Goal: Information Seeking & Learning: Learn about a topic

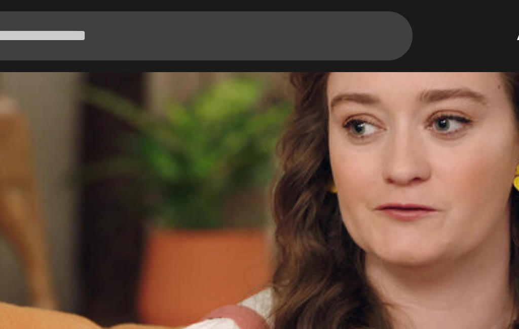
scroll to position [469, 0]
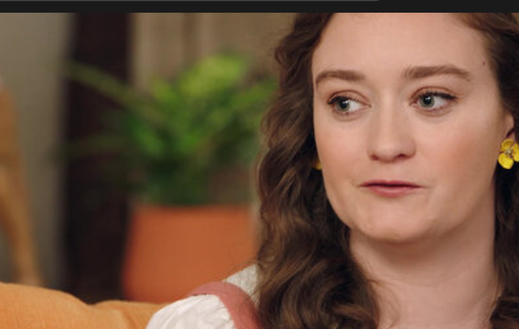
click at [42, 29] on video-js "Video Player is loading. Play Lesson Promoting your book 10s Skip Back 10 secon…" at bounding box center [259, 128] width 519 height 292
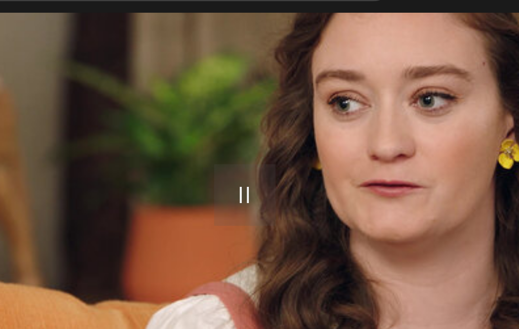
click at [48, 44] on video-js "Video Player is loading. Play Lesson Promoting your book 10s Skip Back 10 secon…" at bounding box center [259, 128] width 519 height 292
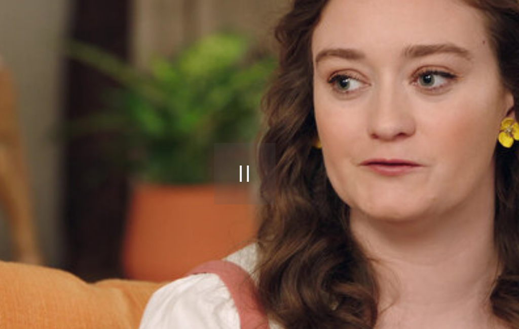
click at [39, 66] on video-js "Video Player is loading. Play Lesson Promoting your book 10s Skip Back 10 secon…" at bounding box center [259, 128] width 519 height 292
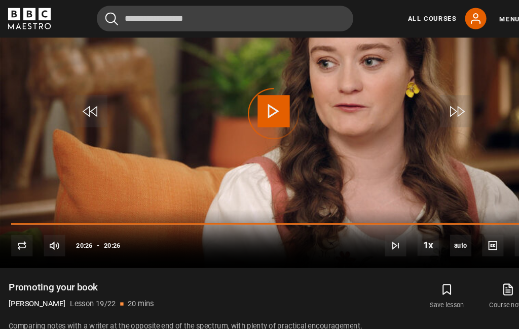
scroll to position [470, 0]
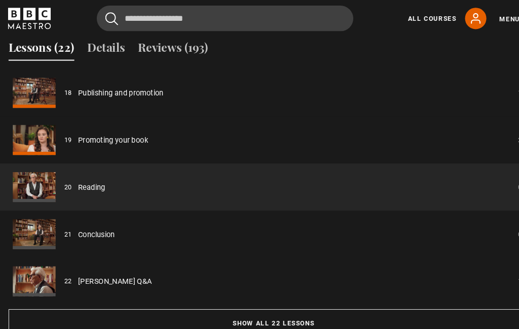
scroll to position [775, 0]
click at [257, 316] on button "Show all 22 lessons" at bounding box center [259, 306] width 503 height 26
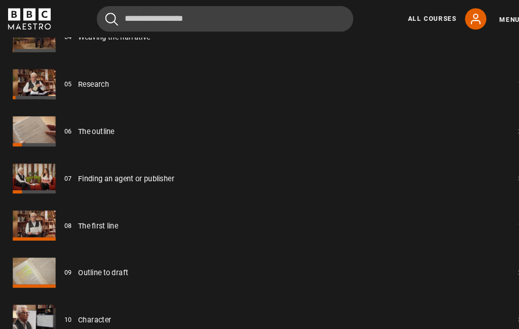
scroll to position [1015, 0]
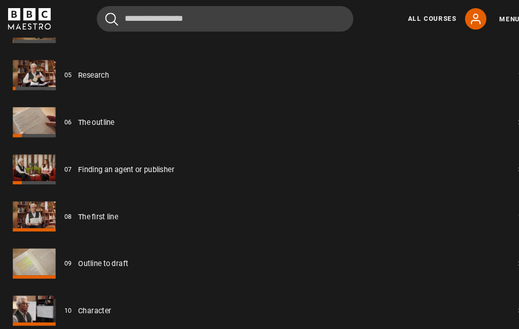
click at [141, 166] on link "Finding an agent or publisher" at bounding box center [119, 160] width 91 height 11
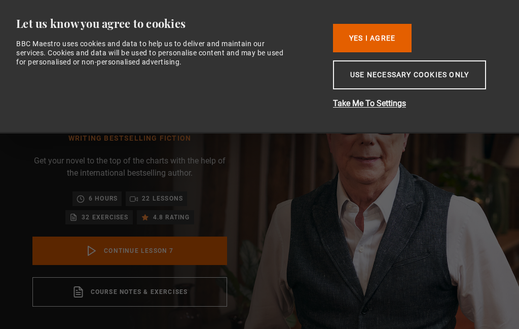
click at [122, 251] on link "Continue lesson 7" at bounding box center [129, 250] width 195 height 28
click at [421, 86] on button "Use necessary cookies only" at bounding box center [409, 74] width 153 height 29
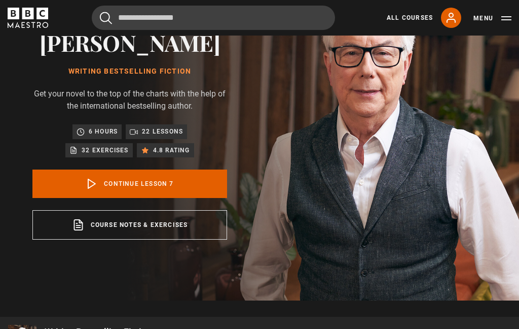
scroll to position [68, 0]
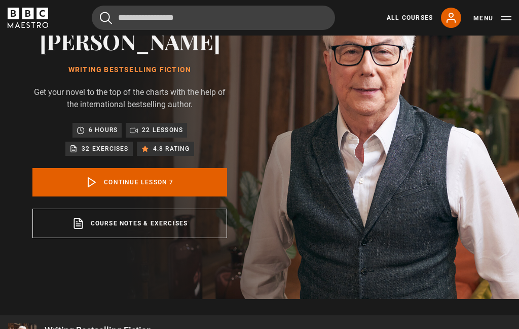
click at [137, 190] on link "Continue lesson 7" at bounding box center [129, 182] width 195 height 28
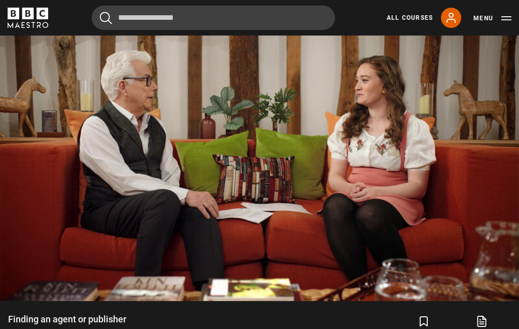
scroll to position [425, 0]
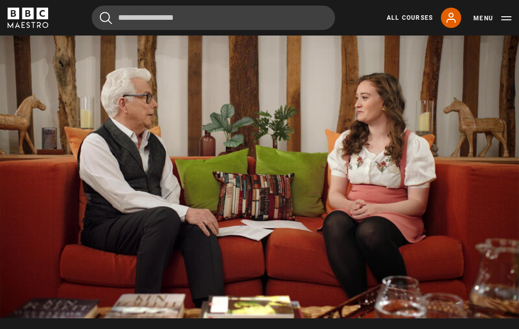
click at [247, 151] on video-js "Video Player is loading. Play Lesson Finding an agent or publisher 10s Skip Bac…" at bounding box center [259, 172] width 519 height 292
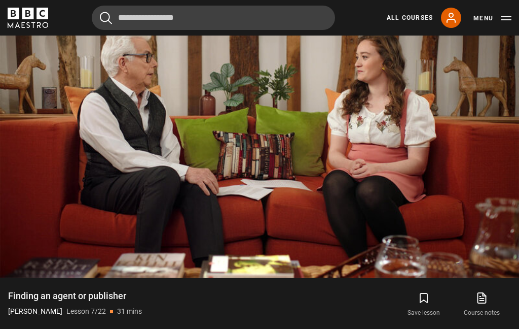
scroll to position [453, 0]
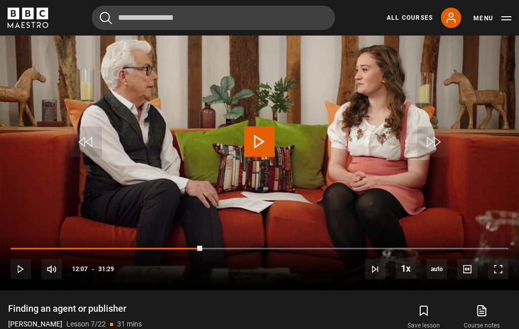
click at [71, 124] on video-js "Video Player is loading. Play Lesson Finding an agent or publisher 10s Skip Bac…" at bounding box center [259, 144] width 519 height 292
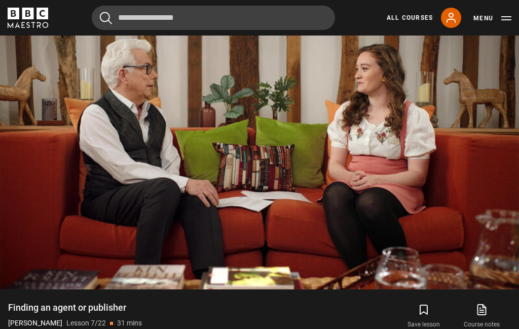
scroll to position [459, 0]
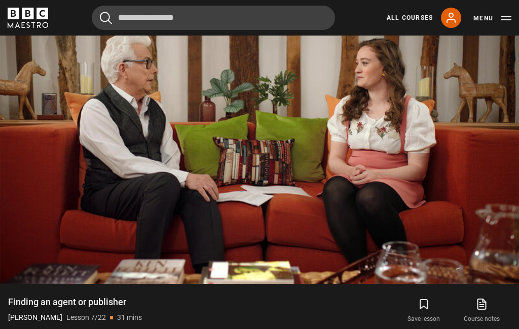
click at [289, 144] on video-js "Video Player is loading. Play Lesson Finding an agent or publisher 10s Skip Bac…" at bounding box center [259, 137] width 519 height 292
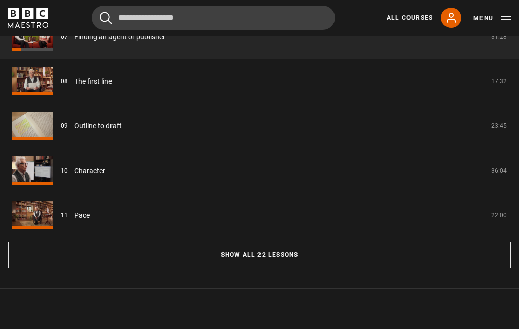
scroll to position [842, 0]
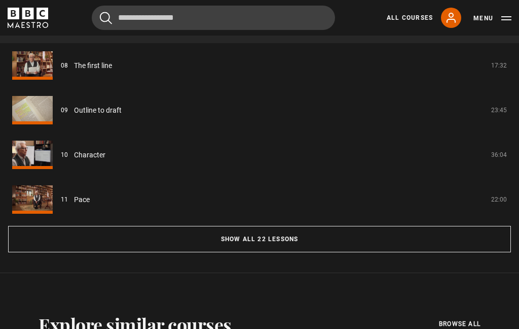
click at [276, 246] on button "Show all 22 lessons" at bounding box center [259, 239] width 503 height 26
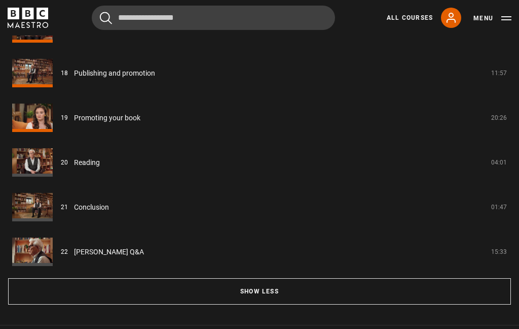
scroll to position [1594, 0]
click at [74, 168] on link "Reading" at bounding box center [87, 162] width 26 height 11
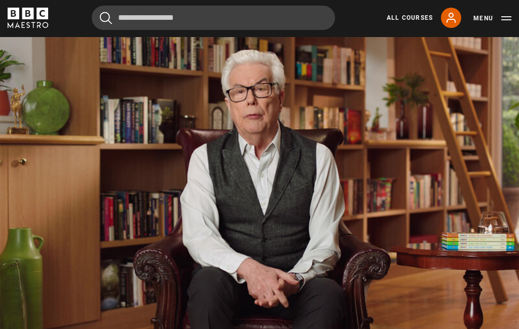
scroll to position [416, 0]
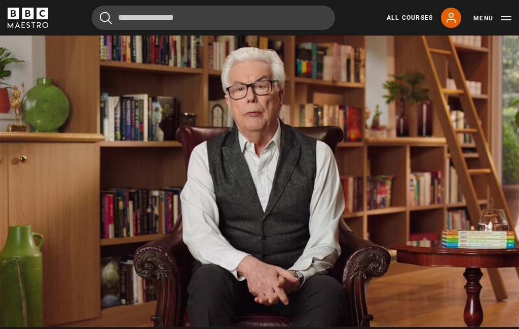
click at [90, 141] on video-js "Video Player is loading. Play Lesson Reading 10s Skip Back 10 seconds Pause 10s…" at bounding box center [259, 180] width 519 height 292
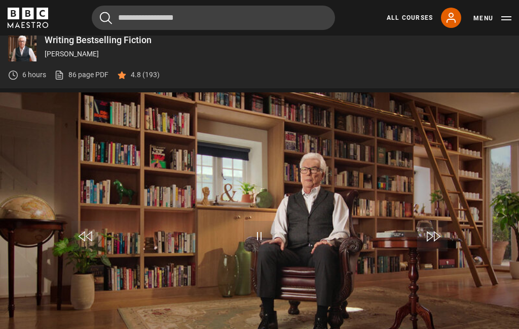
scroll to position [381, 0]
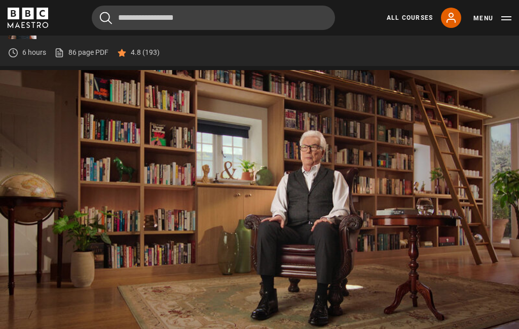
click at [98, 117] on video-js "Video Player is loading. Play Lesson Conclusion 10s Skip Back 10 seconds Pause …" at bounding box center [259, 216] width 519 height 292
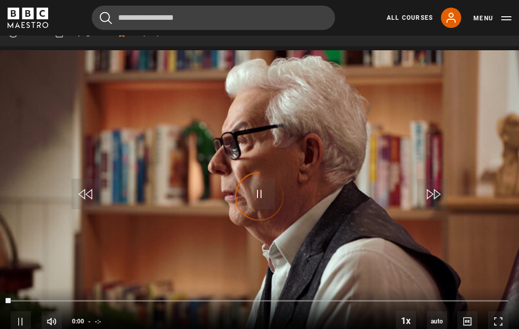
scroll to position [415, 0]
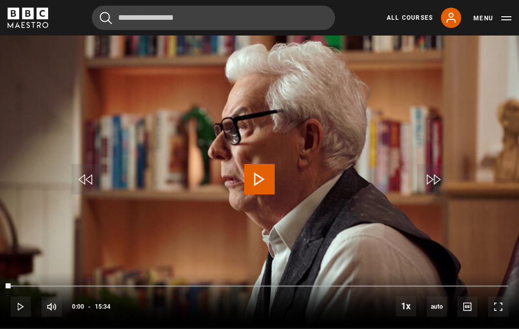
click at [276, 189] on button "Play" at bounding box center [260, 179] width 36 height 46
click at [66, 129] on video-js "Video Player is loading. Play Lesson Ken Follett Q&A 10s Skip Back 10 seconds P…" at bounding box center [259, 182] width 519 height 292
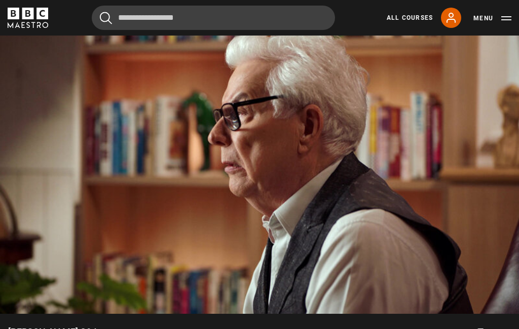
scroll to position [410, 0]
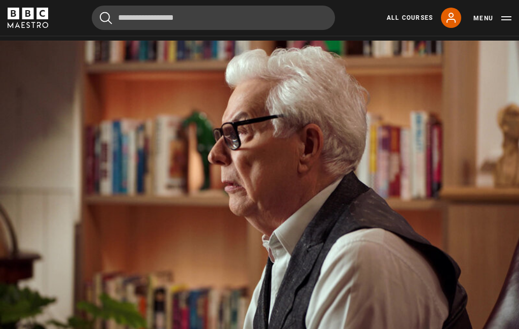
click at [103, 109] on video-js "Video Player is loading. Play Lesson Ken Follett Q&A 10s Skip Back 10 seconds P…" at bounding box center [259, 187] width 519 height 292
click at [129, 203] on video-js "Video Player is loading. Play Lesson Ken Follett Q&A 10s Skip Back 10 seconds P…" at bounding box center [259, 187] width 519 height 292
click at [83, 107] on video-js "Video Player is loading. Play Lesson Ken Follett Q&A 10s Skip Back 10 seconds P…" at bounding box center [259, 187] width 519 height 292
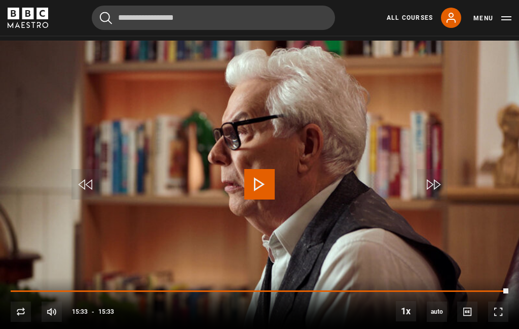
scroll to position [451, 0]
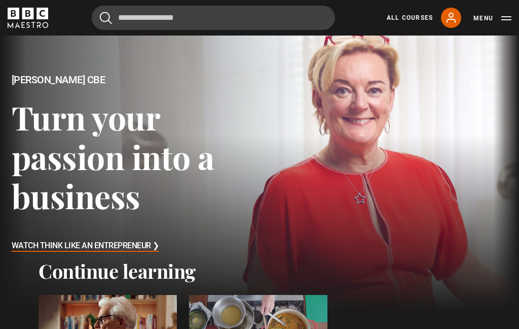
scroll to position [18, 0]
click at [404, 20] on link "All Courses" at bounding box center [410, 17] width 46 height 9
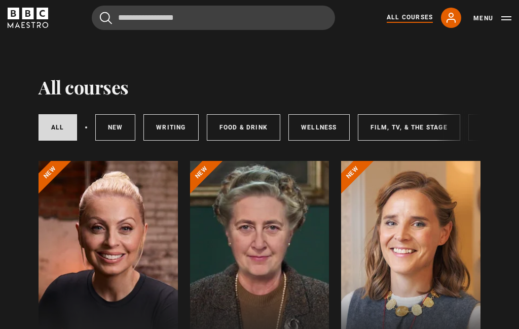
click at [171, 123] on link "Writing" at bounding box center [171, 127] width 55 height 26
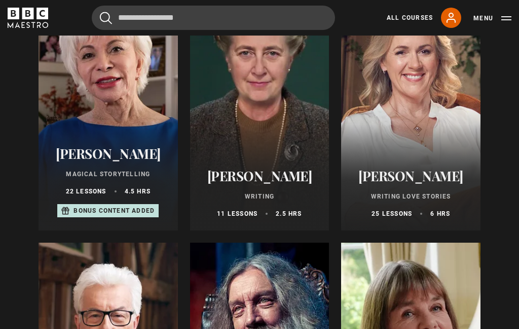
scroll to position [159, 0]
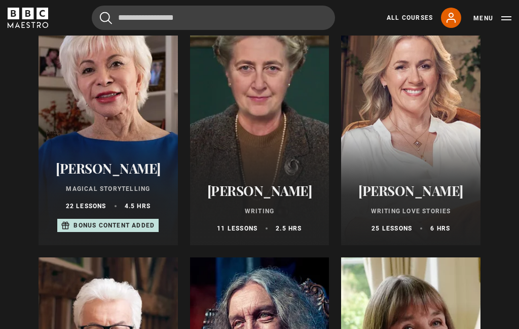
click at [257, 93] on div at bounding box center [259, 123] width 139 height 243
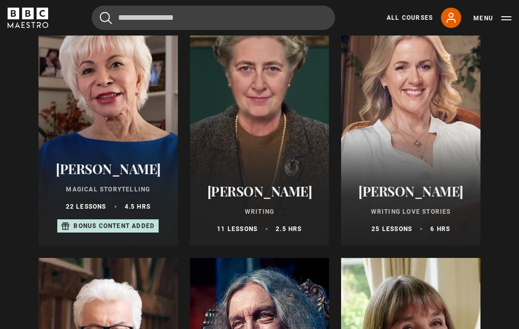
scroll to position [145, 0]
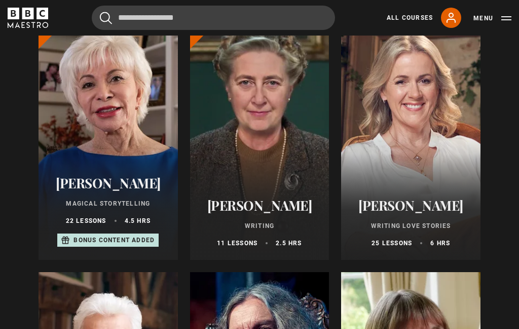
click at [269, 99] on div at bounding box center [259, 137] width 139 height 243
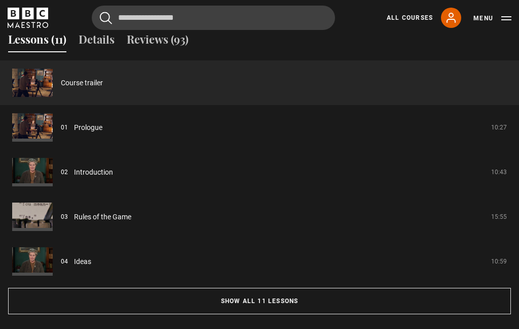
scroll to position [846, 0]
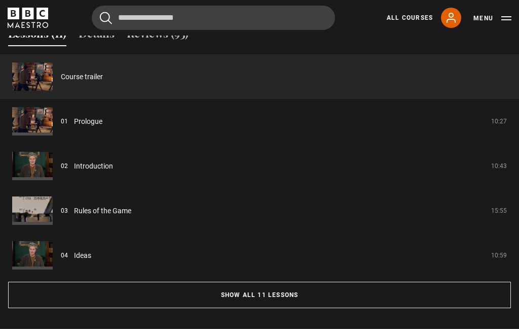
click at [74, 119] on link "Prologue" at bounding box center [88, 121] width 28 height 11
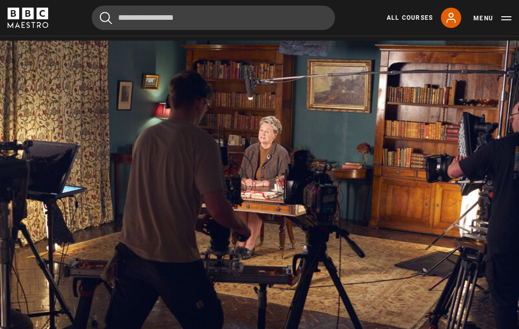
scroll to position [500, 0]
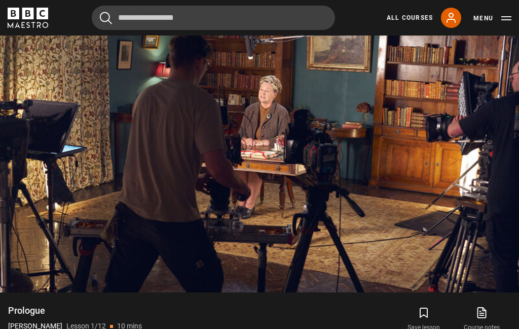
click at [61, 114] on video-js "Video Player is loading. Play Lesson Prologue 10s Skip Back 10 seconds Pause 10…" at bounding box center [259, 146] width 519 height 292
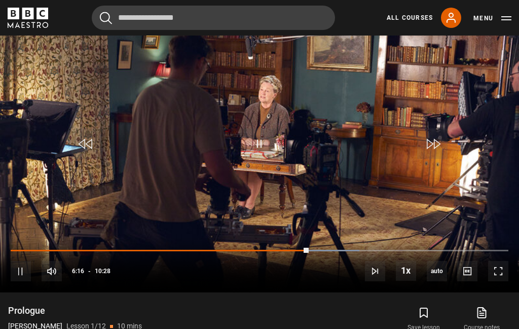
click at [3, 39] on video-js "Video Player is loading. Play Lesson Prologue 10s Skip Back 10 seconds Pause 10…" at bounding box center [259, 146] width 519 height 292
click at [113, 77] on video-js "Video Player is loading. Play Lesson Prologue 10s Skip Back 10 seconds Play 10s…" at bounding box center [259, 146] width 519 height 292
click at [118, 67] on video-js "Video Player is loading. Play Lesson Prologue 10s Skip Back 10 seconds Pause 10…" at bounding box center [259, 146] width 519 height 292
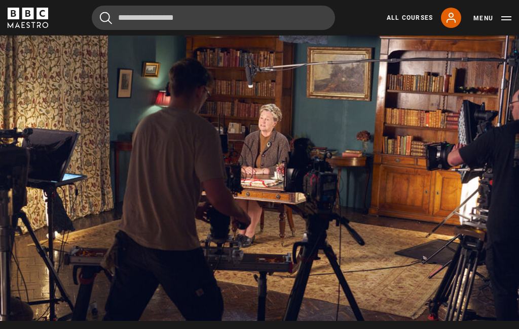
scroll to position [482, 0]
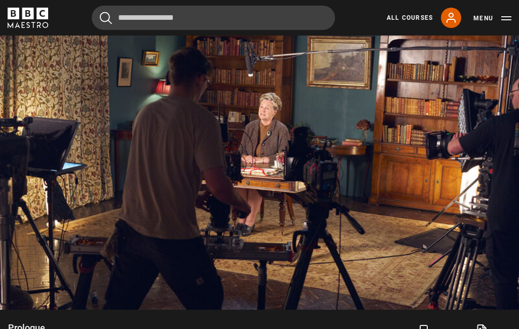
click at [110, 72] on video-js "Video Player is loading. Play Lesson Prologue 10s Skip Back 10 seconds Pause 10…" at bounding box center [259, 163] width 519 height 292
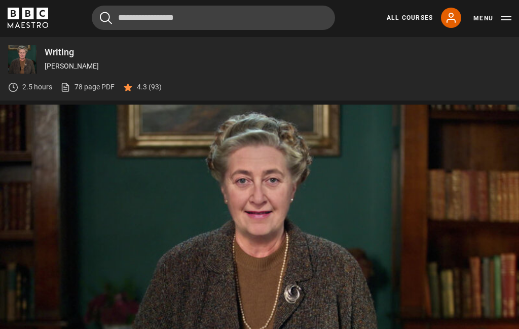
scroll to position [421, 0]
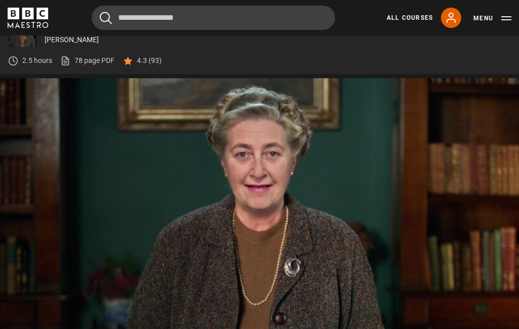
click at [287, 216] on video-js "Video Player is loading. Play Lesson Introduction 10s Skip Back 10 seconds Paus…" at bounding box center [259, 224] width 519 height 292
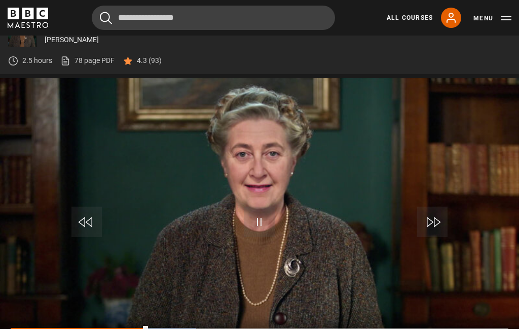
click at [112, 129] on video-js "Video Player is loading. Play Lesson Introduction 10s Skip Back 10 seconds Paus…" at bounding box center [259, 224] width 519 height 292
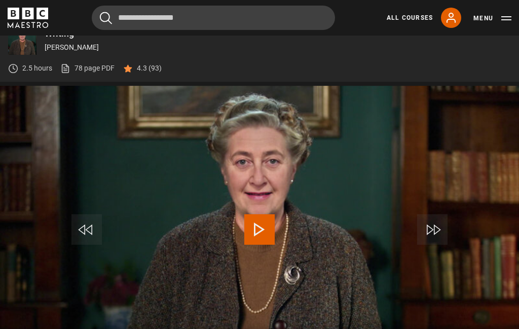
click at [115, 135] on video-js "Video Player is loading. Play Lesson Introduction 10s Skip Back 10 seconds Play…" at bounding box center [259, 232] width 519 height 292
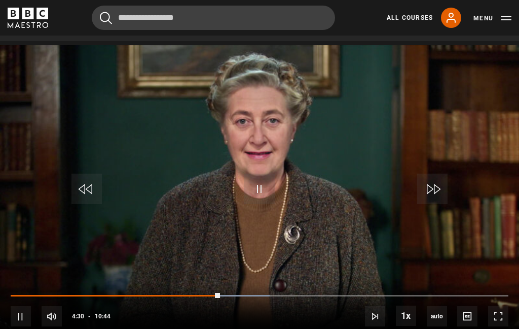
click at [103, 78] on video-js "Video Player is loading. Play Lesson Introduction 10s Skip Back 10 seconds Paus…" at bounding box center [259, 191] width 519 height 292
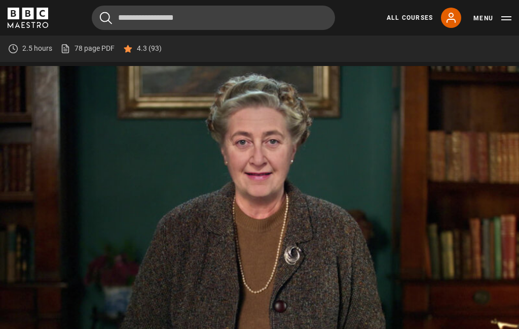
scroll to position [434, 0]
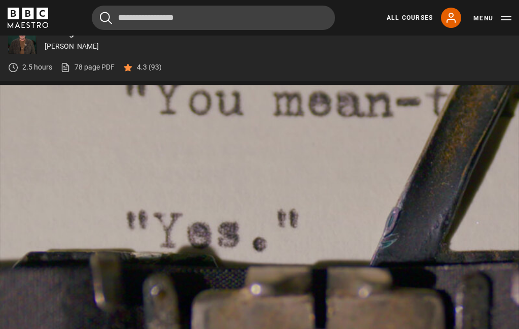
scroll to position [462, 0]
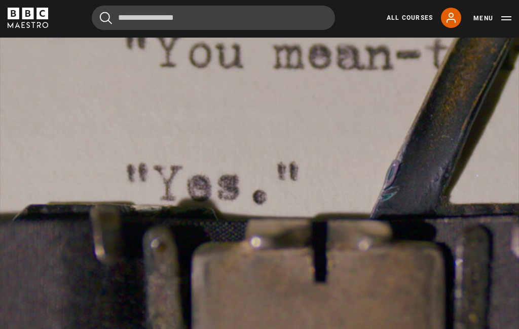
click at [122, 131] on video-js "Video Player is loading. Play Lesson Rules of the Game 10s Skip Back 10 seconds…" at bounding box center [259, 184] width 519 height 292
click at [209, 100] on video-js "Video Player is loading. Play Lesson Rules of the Game 10s Skip Back 10 seconds…" at bounding box center [259, 184] width 519 height 292
click at [177, 112] on video-js "Video Player is loading. Play Lesson Rules of the Game 10s Skip Back 10 seconds…" at bounding box center [259, 184] width 519 height 292
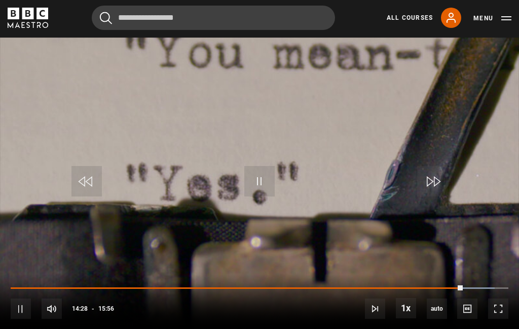
click at [207, 109] on video-js "Video Player is loading. Play Lesson Rules of the Game 10s Skip Back 10 seconds…" at bounding box center [259, 184] width 519 height 292
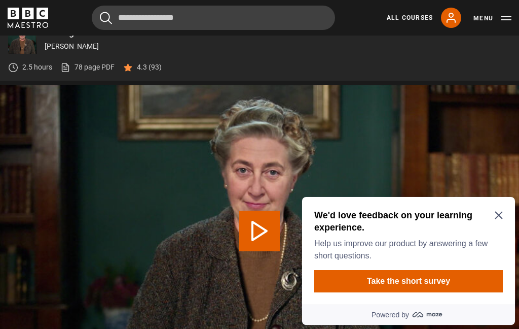
click at [503, 206] on div "We'd love feedback on your learning experience. Help us improve our product by …" at bounding box center [408, 251] width 213 height 108
click at [498, 212] on icon "Close Maze Prompt" at bounding box center [499, 215] width 8 height 8
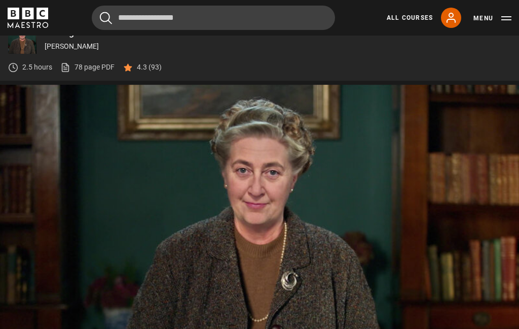
scroll to position [412, 0]
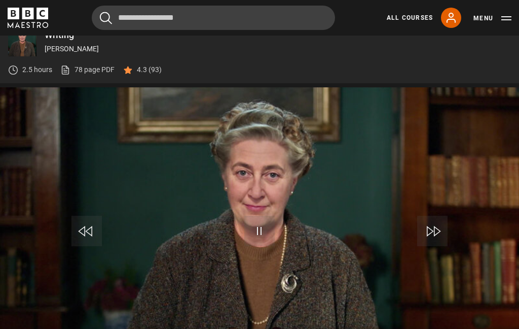
click at [195, 113] on video-js "Video Player is loading. Play Lesson Ideas 10s Skip Back 10 seconds Pause 10s S…" at bounding box center [259, 233] width 519 height 292
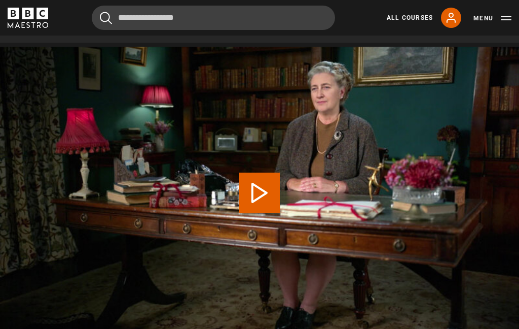
scroll to position [415, 0]
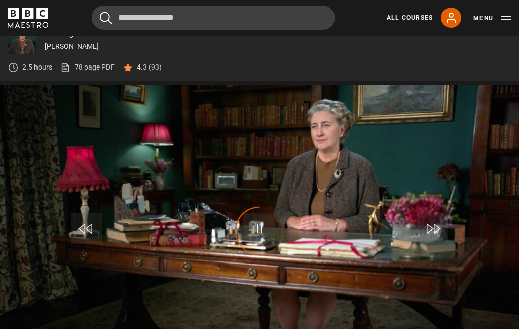
click at [256, 231] on div "Video Player is loading." at bounding box center [259, 230] width 51 height 51
click at [210, 242] on video-js "Video Player is loading. Play Lesson Plots 10s Skip Back 10 seconds Play 10s Sk…" at bounding box center [259, 231] width 519 height 292
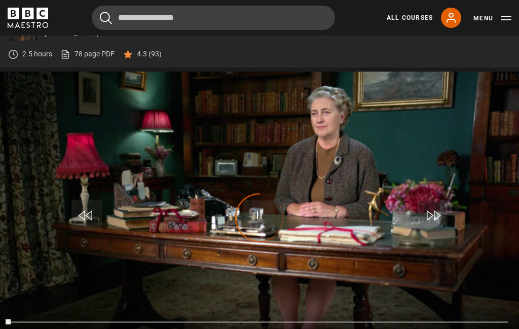
scroll to position [428, 0]
click at [254, 222] on div "Video Player is loading." at bounding box center [259, 218] width 51 height 51
click at [265, 209] on div "Video Player is loading." at bounding box center [259, 218] width 51 height 51
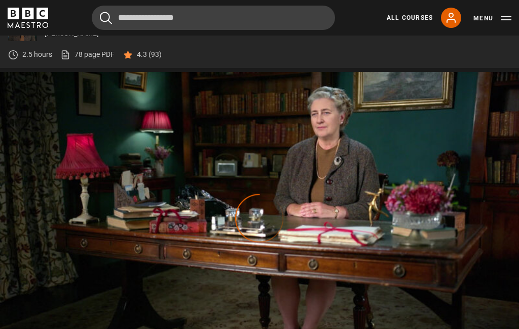
click at [266, 213] on div "Video Player is loading." at bounding box center [259, 218] width 51 height 51
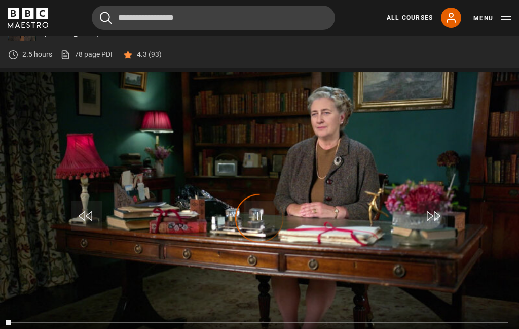
click at [259, 215] on div "Video Player is loading." at bounding box center [259, 218] width 51 height 51
click at [268, 223] on div "Video Player is loading." at bounding box center [259, 218] width 51 height 51
click at [264, 212] on div "Video Player is loading." at bounding box center [259, 218] width 51 height 51
click at [254, 226] on div "Video Player is loading." at bounding box center [259, 218] width 51 height 51
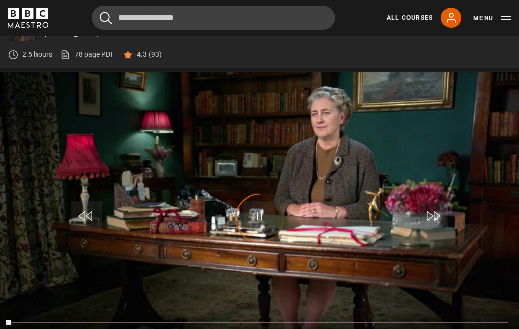
click at [265, 206] on div "Video Player is loading." at bounding box center [259, 218] width 51 height 51
click at [267, 205] on div "Video Player is loading." at bounding box center [259, 218] width 51 height 51
click at [252, 204] on div "Video Player is loading." at bounding box center [259, 218] width 51 height 51
click at [263, 212] on div "Video Player is loading." at bounding box center [259, 218] width 51 height 51
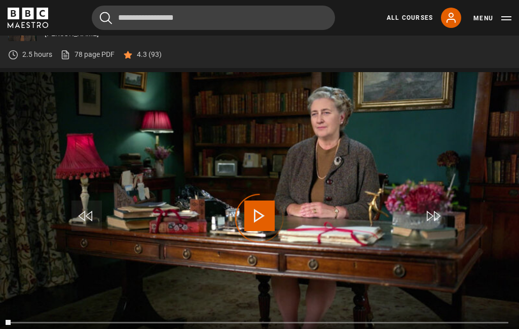
click at [259, 213] on div "Video Player is loading." at bounding box center [259, 218] width 51 height 51
click at [261, 210] on div "Video Player is loading." at bounding box center [259, 218] width 51 height 51
click at [260, 207] on div "Video Player is loading." at bounding box center [259, 218] width 51 height 51
click at [261, 214] on div "Video Player is loading." at bounding box center [259, 218] width 51 height 51
click at [356, 155] on video-js "Video Player is loading. Play Lesson Plots 10s Skip Back 10 seconds Pause 10s S…" at bounding box center [259, 218] width 519 height 292
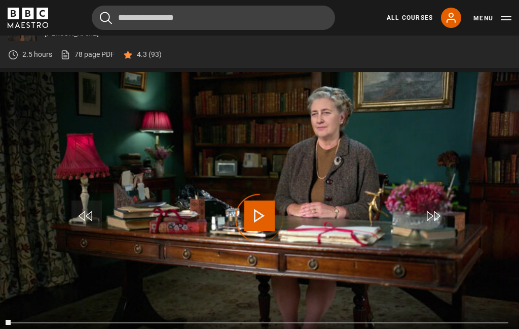
click at [407, 20] on link "All Courses" at bounding box center [410, 17] width 46 height 9
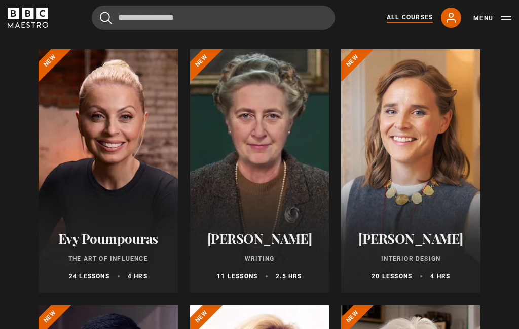
scroll to position [112, 0]
click at [277, 162] on div at bounding box center [259, 170] width 139 height 243
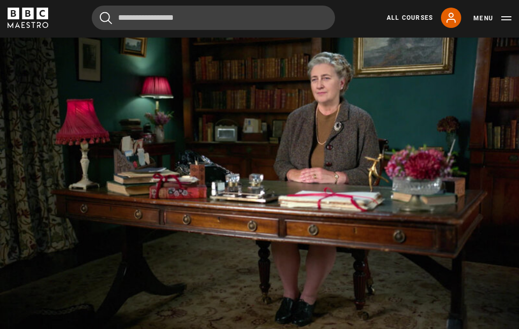
scroll to position [469, 0]
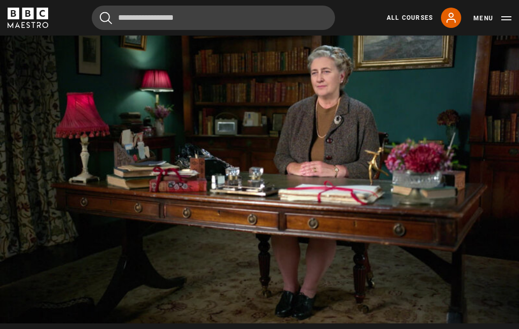
click at [134, 243] on video-js "Video Player is loading. Play Lesson Plots 10s Skip Back 10 seconds Pause 10s S…" at bounding box center [259, 177] width 519 height 292
click at [180, 114] on video-js "Video Player is loading. Play Lesson Plots 10s Skip Back 10 seconds Pause 10s S…" at bounding box center [259, 177] width 519 height 292
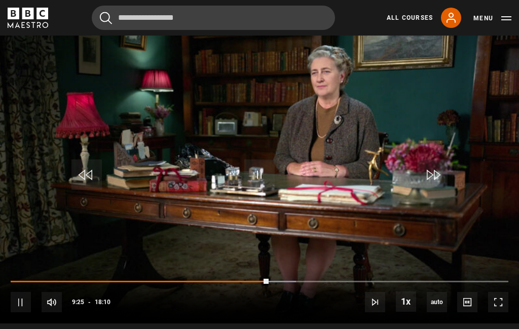
click at [213, 135] on video-js "Video Player is loading. Play Lesson Plots 10s Skip Back 10 seconds Pause 10s S…" at bounding box center [259, 177] width 519 height 292
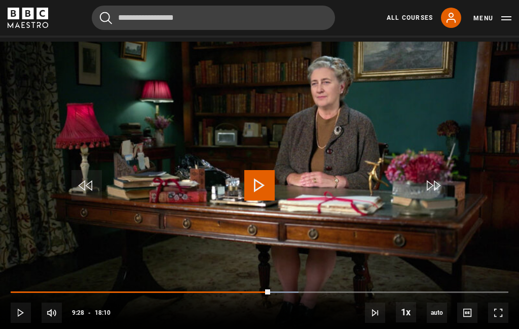
scroll to position [449, 0]
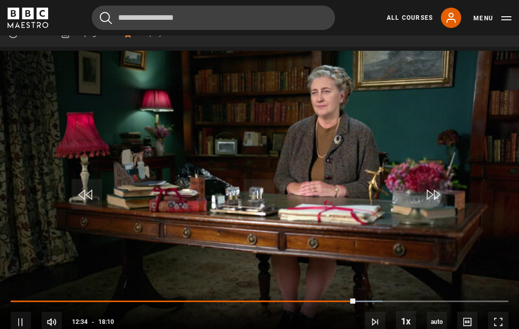
click at [139, 94] on video-js "Video Player is loading. Play Lesson Plots 10s Skip Back 10 seconds Pause 10s S…" at bounding box center [259, 197] width 519 height 292
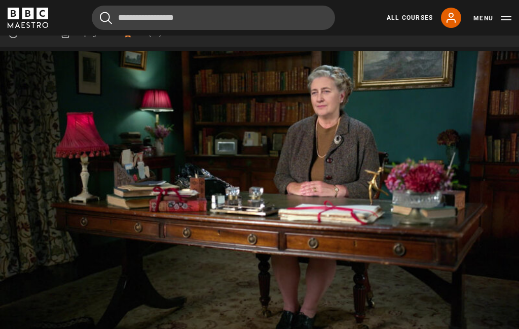
click at [151, 104] on video-js "Video Player is loading. Play Lesson Plots 10s Skip Back 10 seconds Pause 10s S…" at bounding box center [259, 197] width 519 height 292
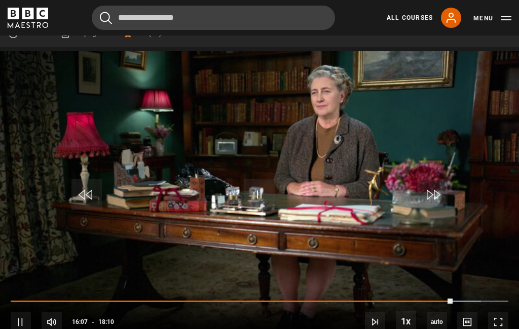
click at [183, 100] on video-js "Video Player is loading. Play Lesson Plots 10s Skip Back 10 seconds Pause 10s S…" at bounding box center [259, 197] width 519 height 292
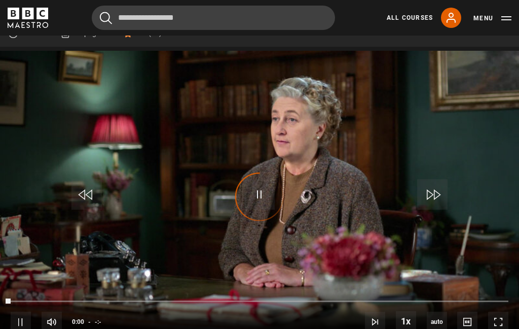
scroll to position [415, 0]
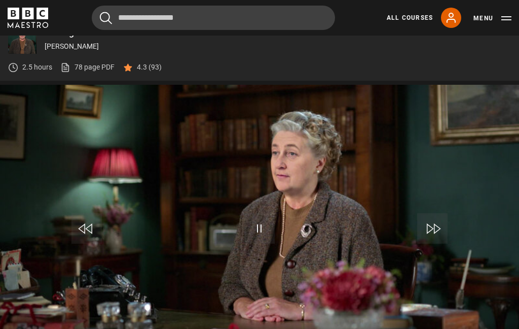
click at [262, 218] on span "Video Player" at bounding box center [259, 228] width 30 height 30
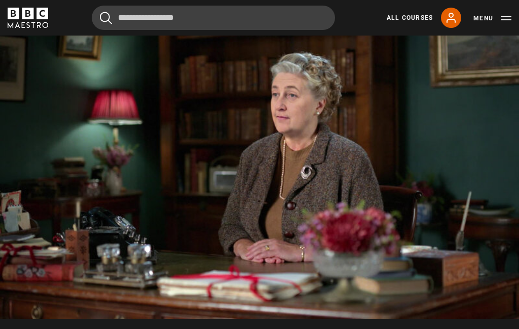
scroll to position [473, 0]
click at [160, 173] on video-js "Video Player is loading. Play Lesson Characters 10s Skip Back 10 seconds Pause …" at bounding box center [259, 172] width 519 height 292
click at [132, 139] on video-js "Video Player is loading. Play Lesson Characters 10s Skip Back 10 seconds Pause …" at bounding box center [259, 172] width 519 height 292
click at [134, 117] on video-js "Video Player is loading. Play Lesson Characters 10s Skip Back 10 seconds Pause …" at bounding box center [259, 172] width 519 height 292
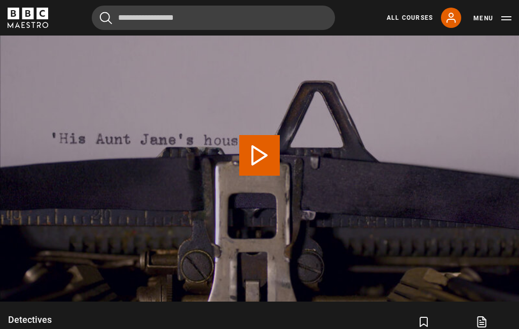
scroll to position [489, 0]
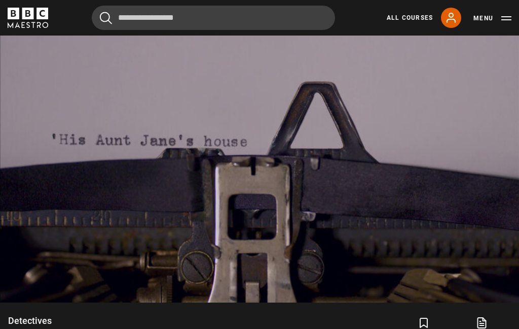
click at [114, 145] on video-js "Video Player is loading. Play Lesson Detectives 10s Skip Back 10 seconds Pause …" at bounding box center [259, 156] width 519 height 292
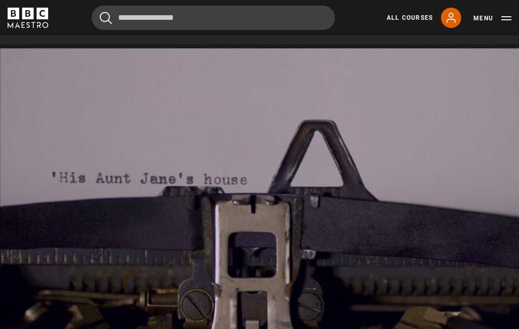
scroll to position [450, 0]
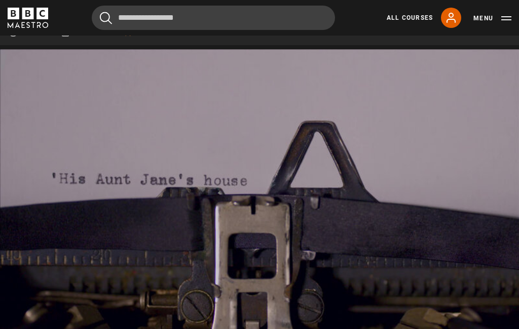
click at [292, 203] on video-js "Video Player is loading. Play Lesson Detectives 10s Skip Back 10 seconds Pause …" at bounding box center [259, 195] width 519 height 292
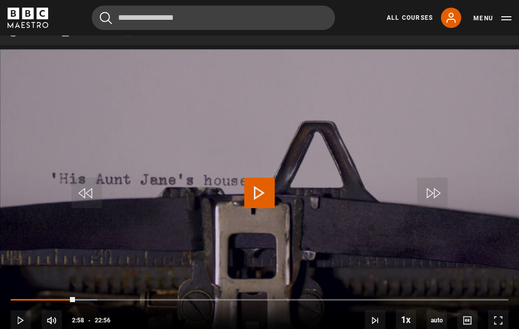
click at [402, 20] on link "All Courses" at bounding box center [410, 17] width 46 height 9
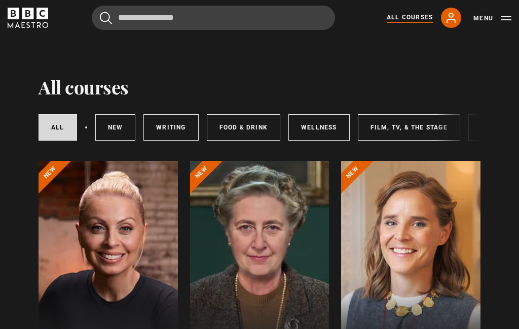
click at [173, 126] on link "Writing" at bounding box center [171, 127] width 55 height 26
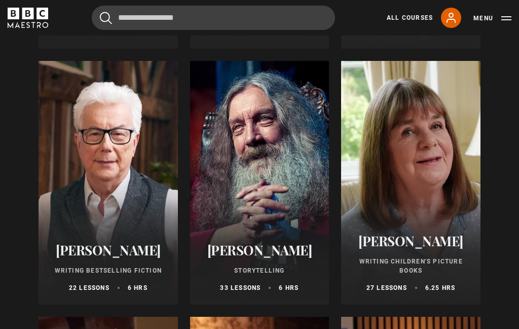
scroll to position [365, 0]
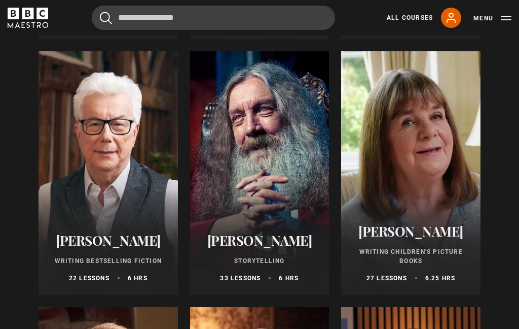
click at [266, 141] on div at bounding box center [259, 173] width 139 height 243
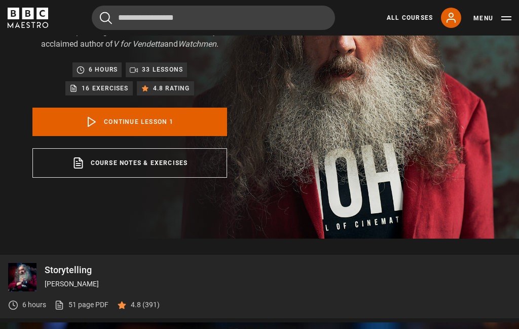
scroll to position [129, 0]
click at [98, 124] on icon at bounding box center [92, 122] width 12 height 12
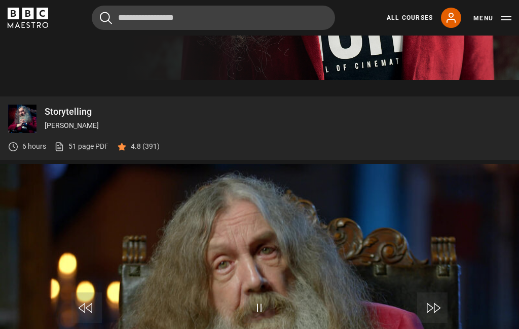
scroll to position [374, 0]
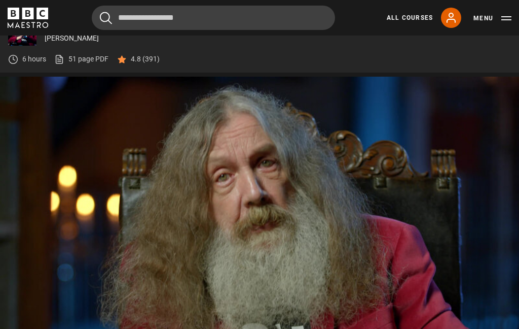
click at [88, 185] on video-js "Video Player is loading. Play Lesson Storytelling Introduction 10s Skip Back 10…" at bounding box center [259, 223] width 519 height 292
click at [127, 140] on video-js "Video Player is loading. Play Lesson Storytelling Introduction 10s Skip Back 10…" at bounding box center [259, 223] width 519 height 292
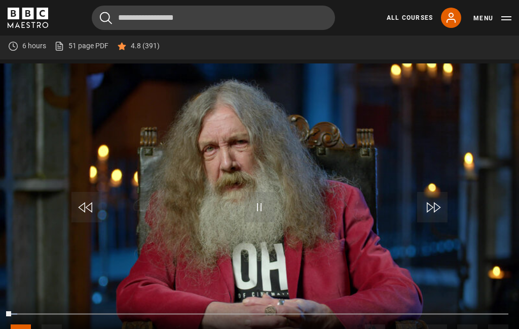
scroll to position [388, 0]
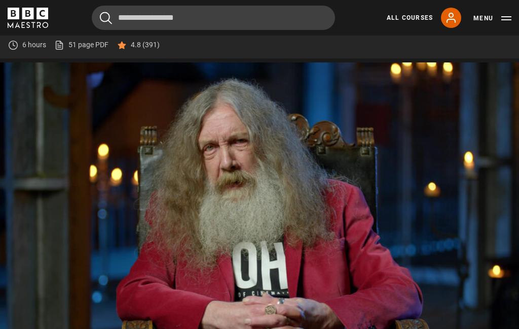
click at [120, 128] on video-js "Video Player is loading. Play Lesson Writing as enchantment 10s Skip Back 10 se…" at bounding box center [259, 208] width 519 height 292
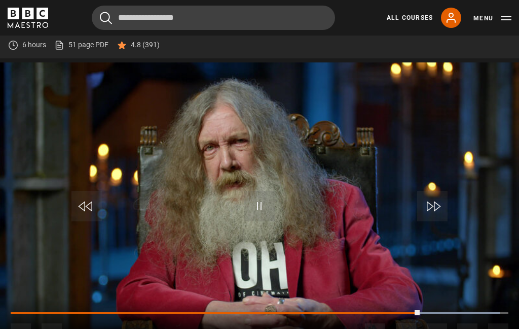
click at [148, 142] on video-js "Video Player is loading. Play Lesson Writing as enchantment 10s Skip Back 10 se…" at bounding box center [259, 208] width 519 height 292
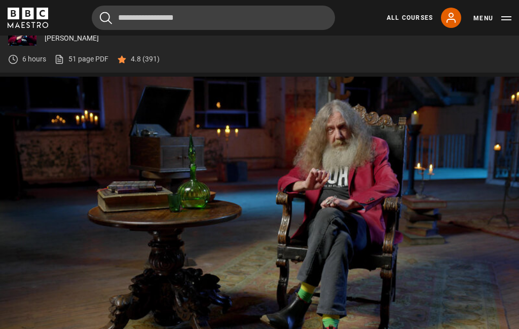
scroll to position [421, 0]
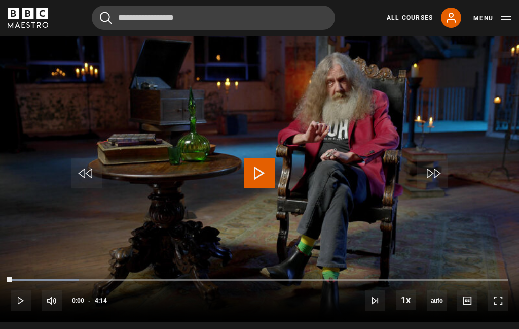
click at [115, 203] on video-js "Video Player is loading. Play Lesson Becoming a writer 10s Skip Back 10 seconds…" at bounding box center [259, 175] width 519 height 292
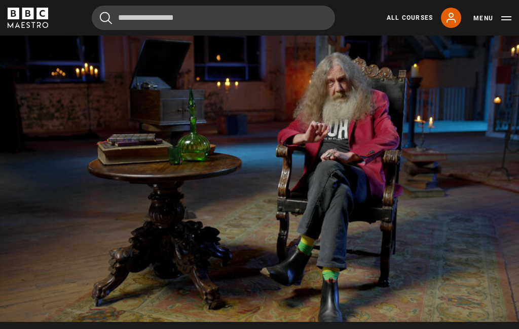
click at [181, 151] on video-js "Video Player is loading. Play Lesson Becoming a writer 10s Skip Back 10 seconds…" at bounding box center [259, 175] width 519 height 292
click at [245, 164] on button "Pause" at bounding box center [260, 173] width 36 height 46
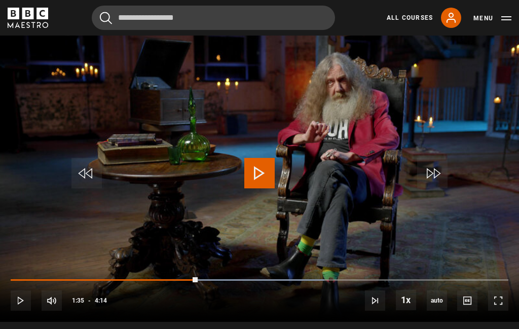
scroll to position [427, 0]
